Goal: Book appointment/travel/reservation

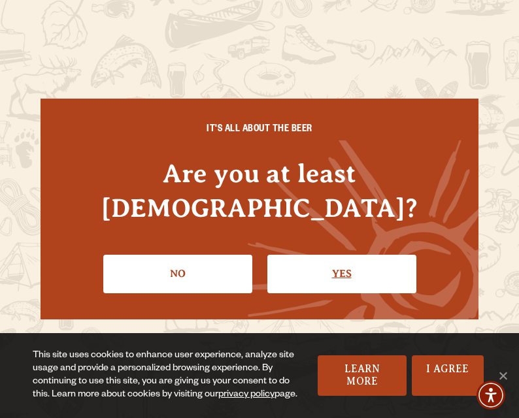
click at [325, 264] on link "Yes" at bounding box center [341, 274] width 149 height 38
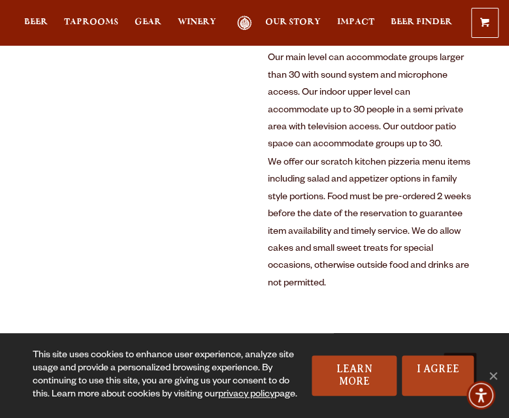
scroll to position [613, 0]
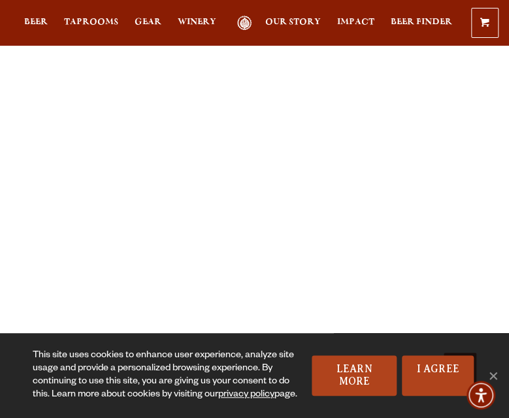
scroll to position [1030, 0]
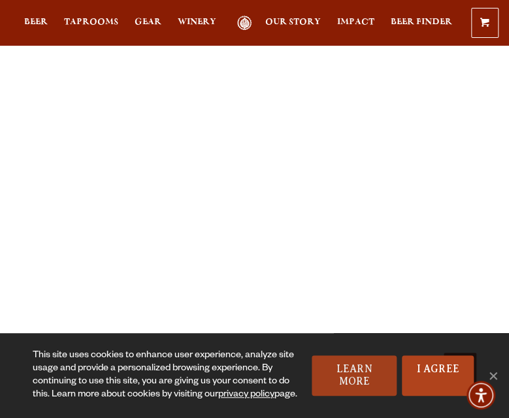
click at [366, 370] on link "Learn More" at bounding box center [353, 375] width 85 height 40
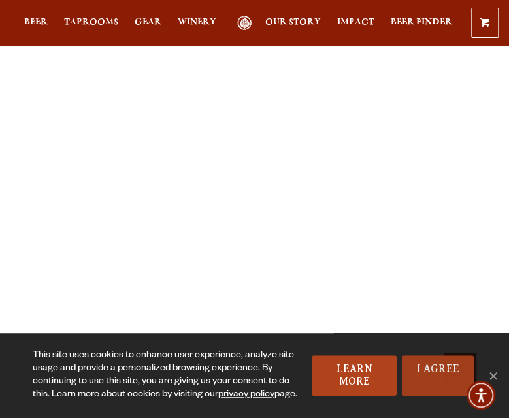
click at [430, 374] on link "I Agree" at bounding box center [438, 375] width 72 height 40
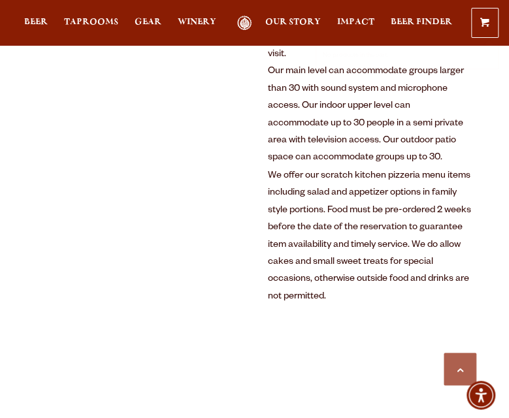
scroll to position [613, 0]
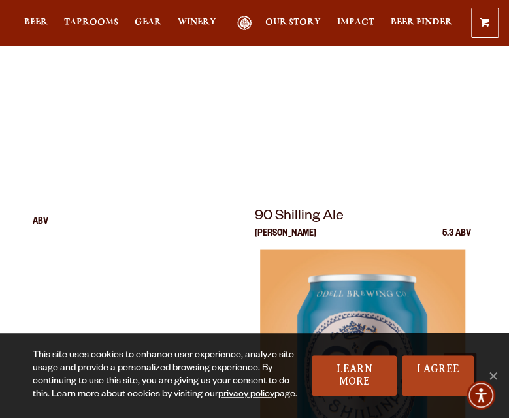
scroll to position [3299, 0]
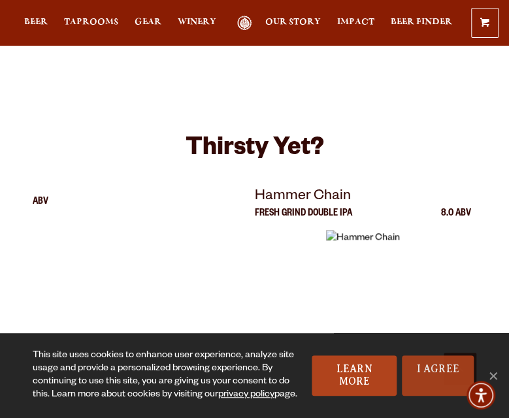
click at [439, 367] on link "I Agree" at bounding box center [438, 375] width 72 height 40
